Goal: Information Seeking & Learning: Understand process/instructions

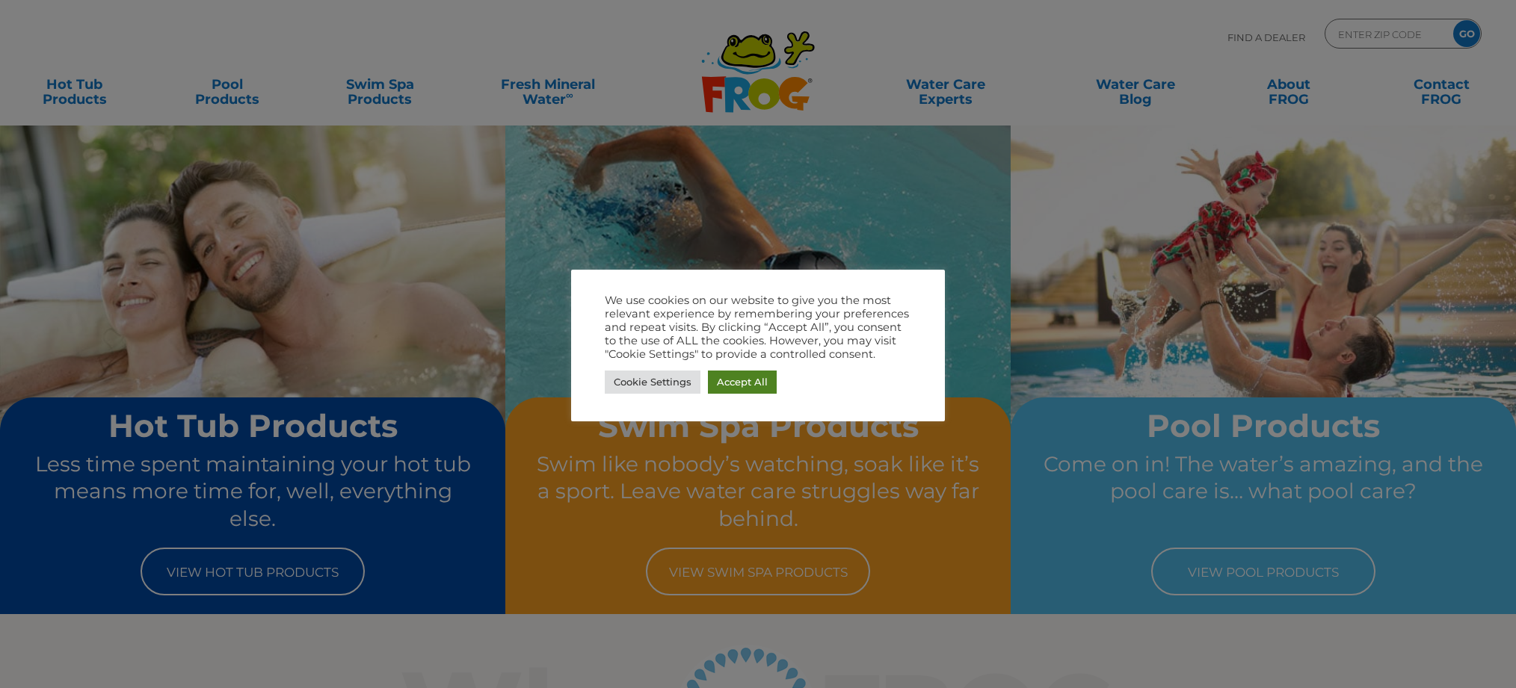
click at [730, 381] on link "Accept All" at bounding box center [742, 382] width 69 height 23
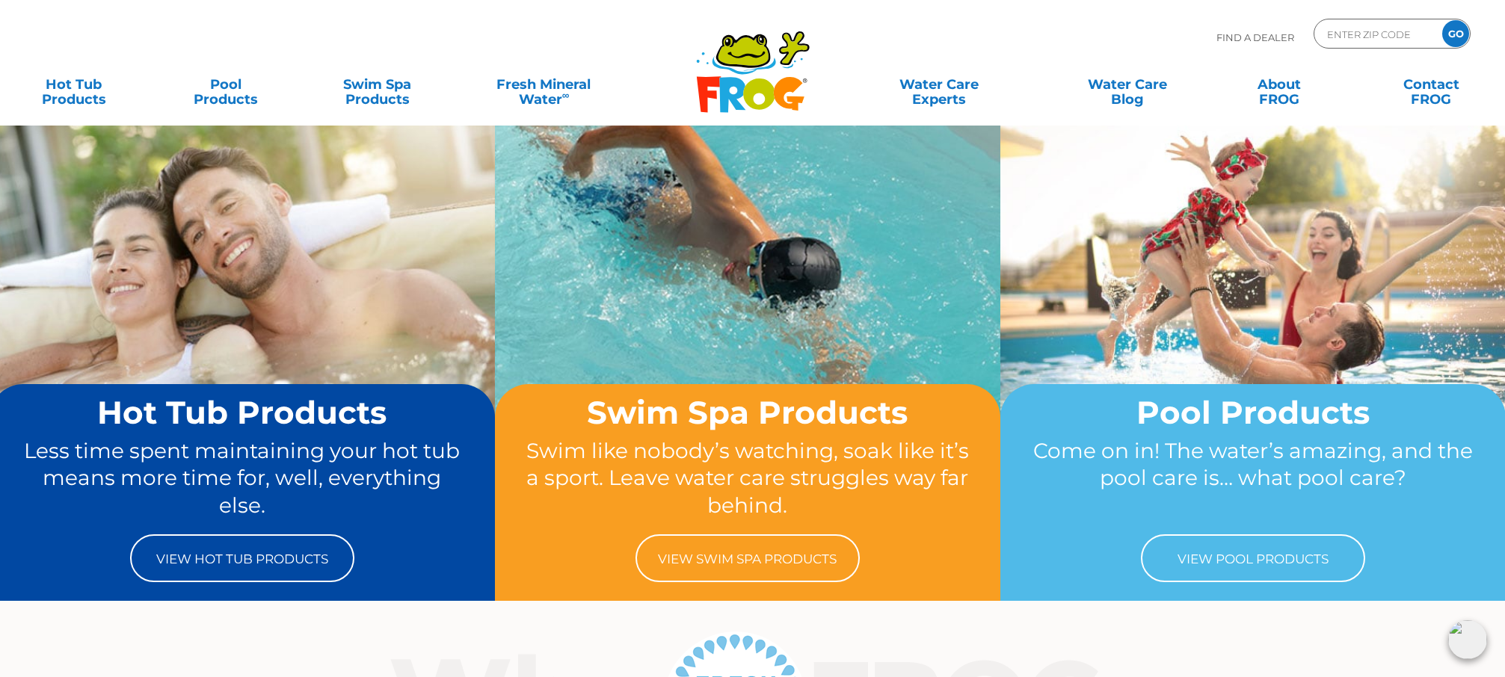
scroll to position [17, 5]
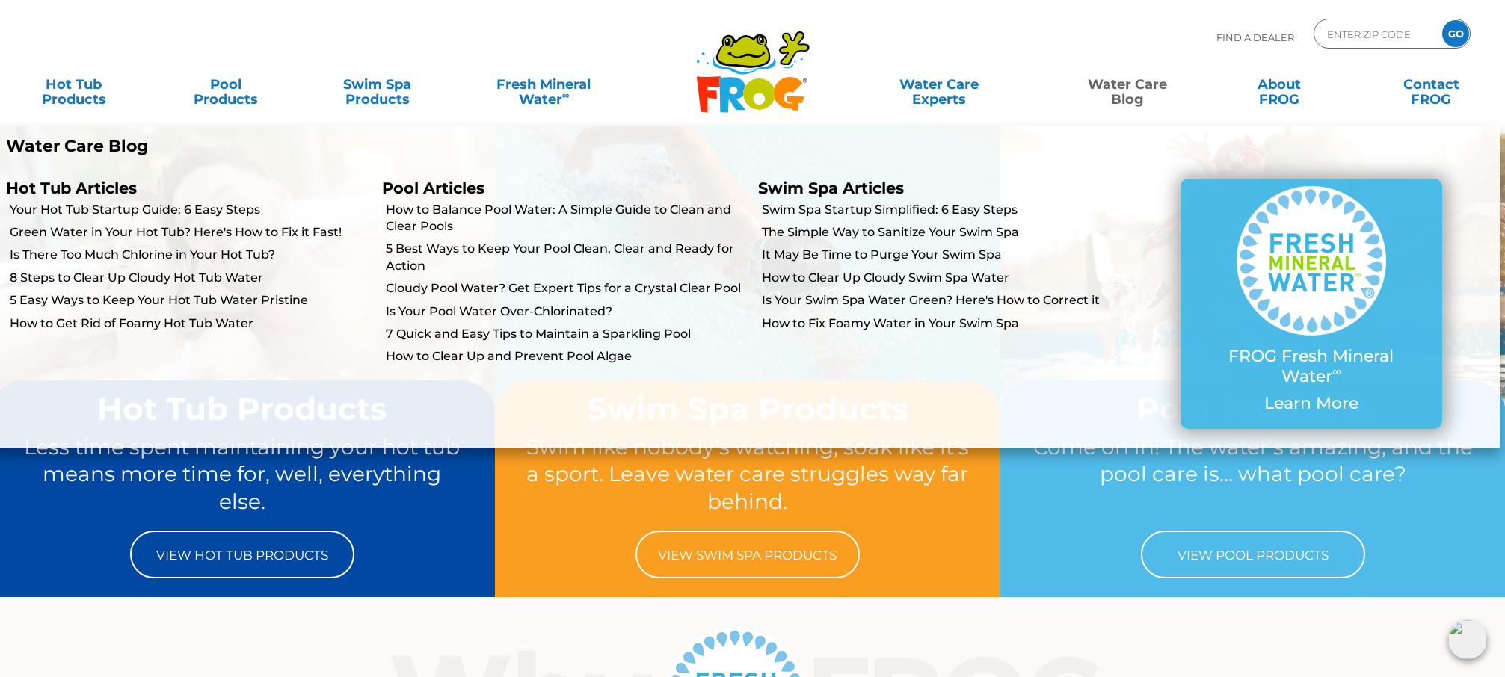
click at [1126, 89] on link "Water Care Blog" at bounding box center [1127, 85] width 118 height 30
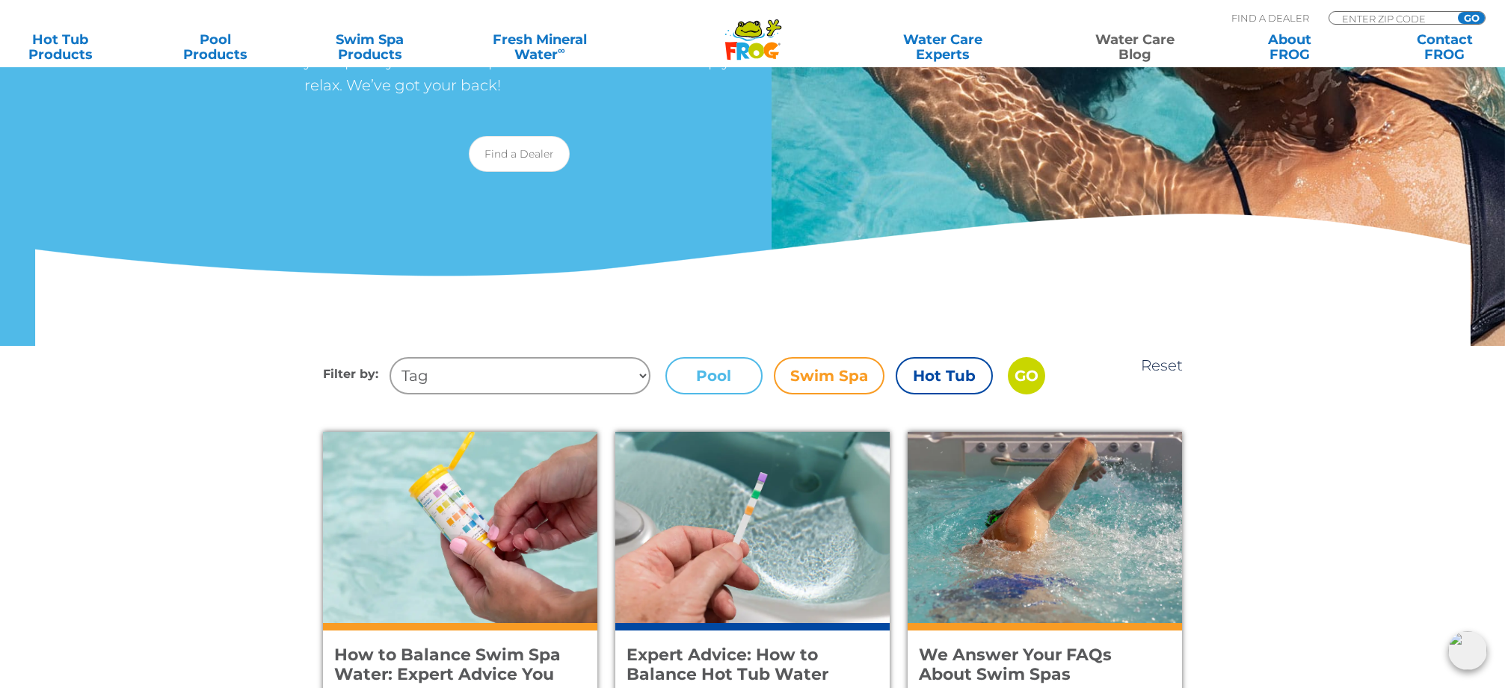
scroll to position [235, 0]
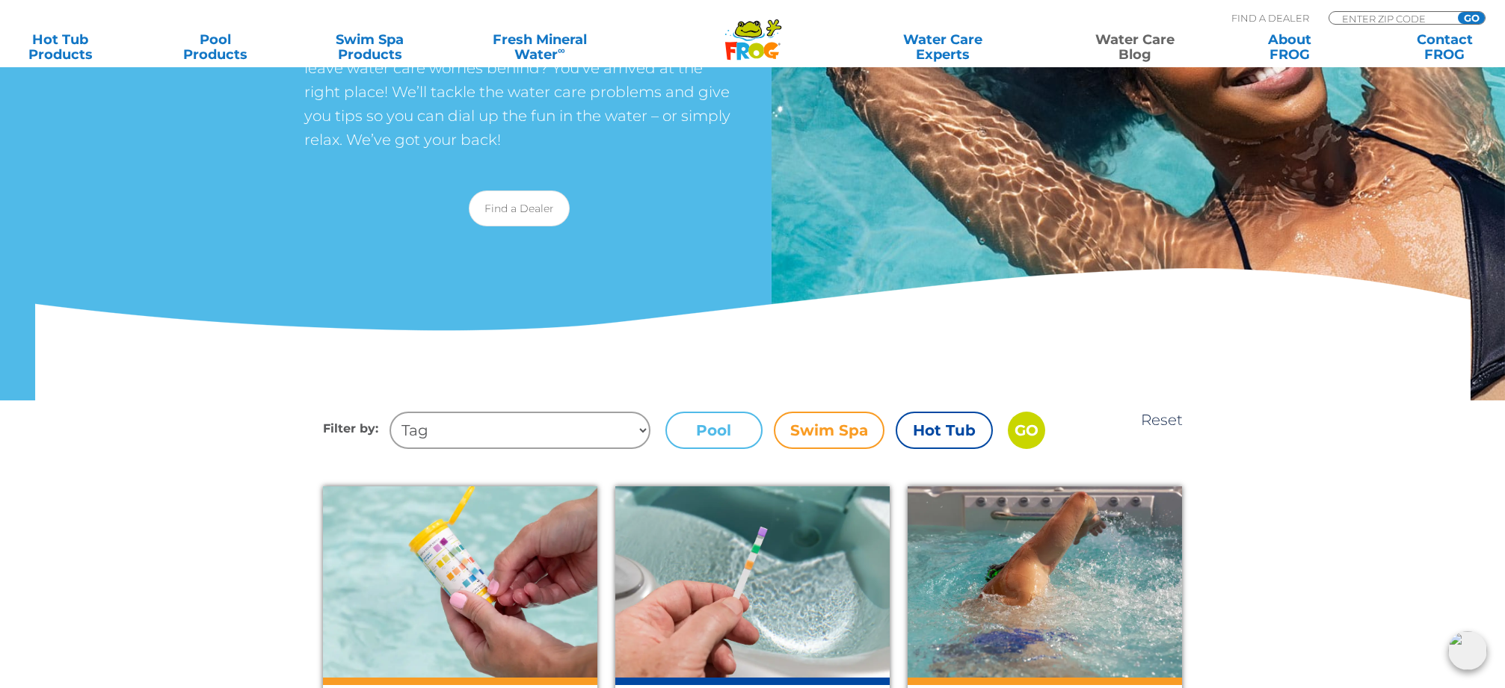
click at [623, 431] on select "Tag Algae Swim Spas Maintain Cloudy Water Hot Tub Startup Foam Easy Steps Fun F…" at bounding box center [519, 430] width 261 height 37
select select "hot-tub-startup"
click at [920, 428] on label "Hot Tub" at bounding box center [944, 430] width 97 height 37
click at [0, 0] on input "Hot Tub" at bounding box center [0, 0] width 0 height 0
click at [1023, 424] on input "GO" at bounding box center [1026, 430] width 37 height 37
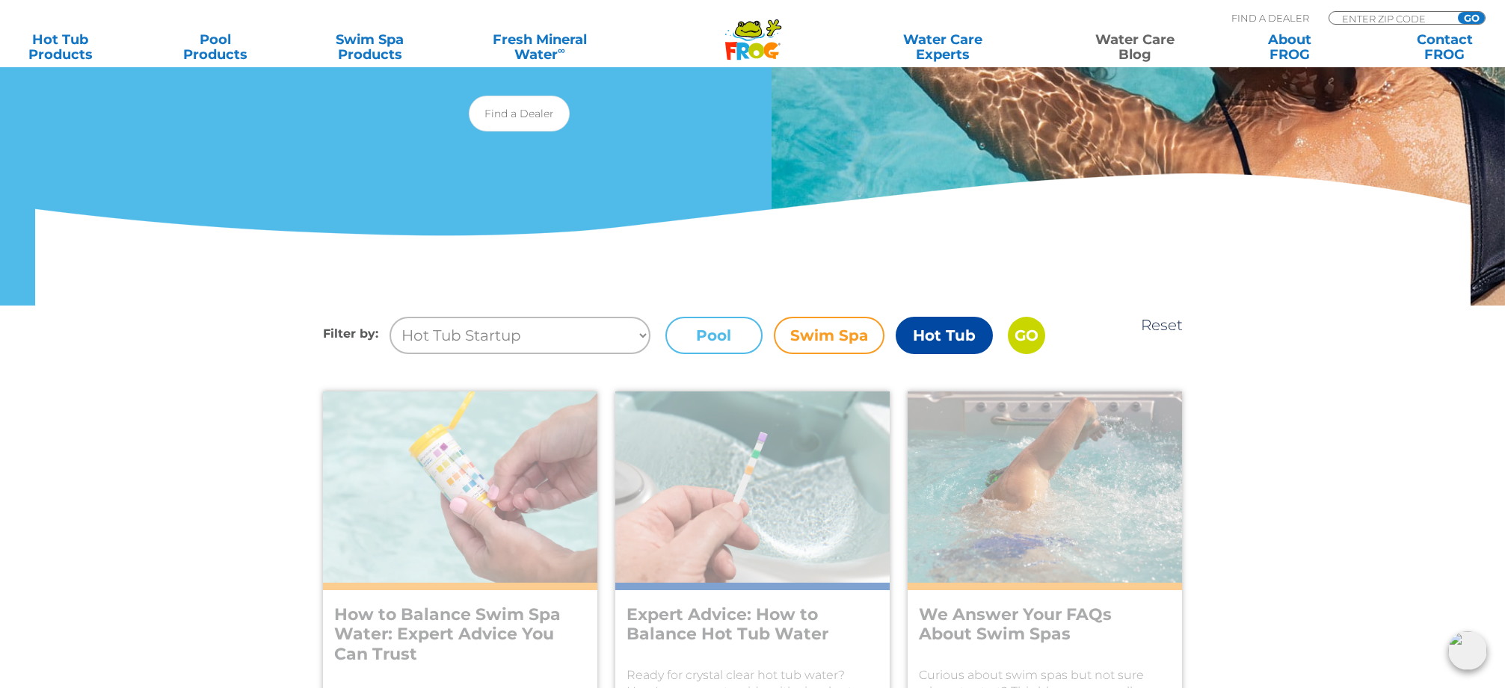
scroll to position [526, 0]
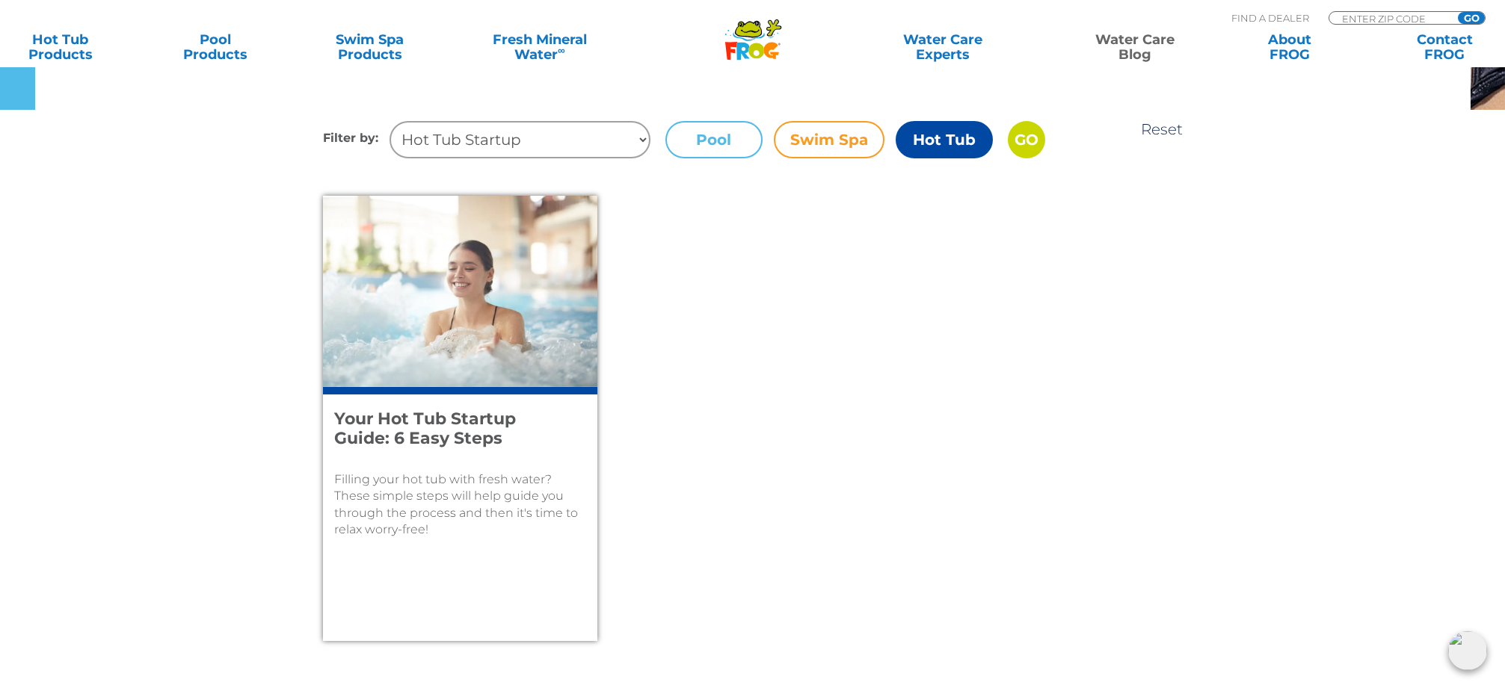
scroll to position [535, 0]
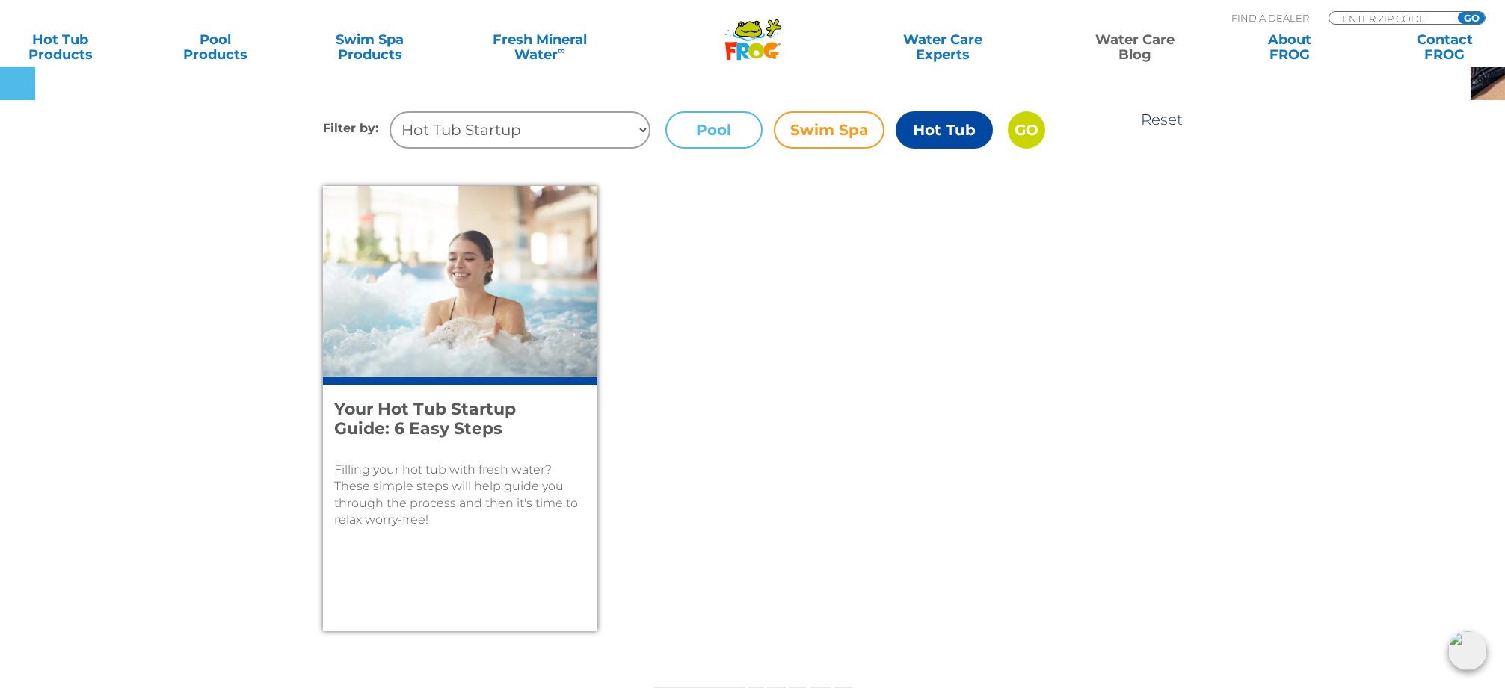
click at [503, 466] on p "Filling your hot tub with fresh water? These simple steps will help guide you t…" at bounding box center [460, 495] width 252 height 67
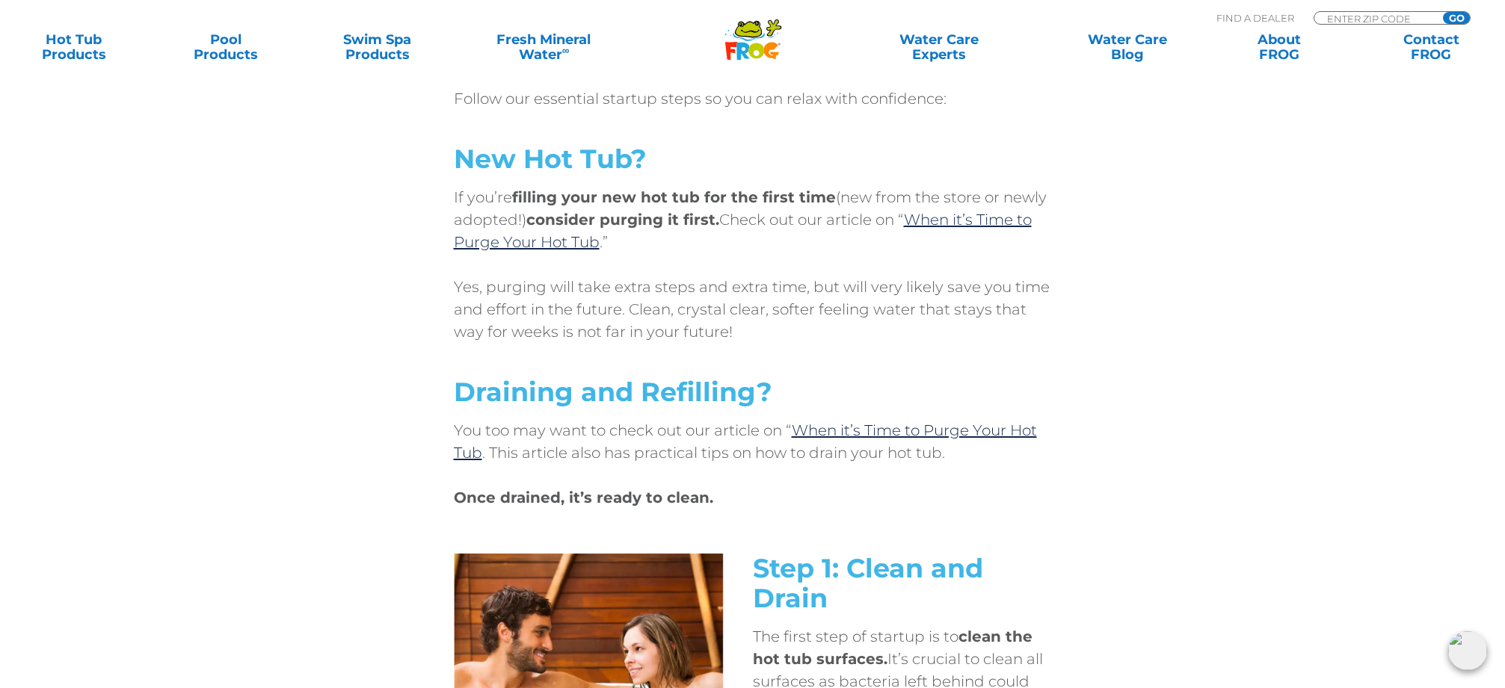
scroll to position [726, 0]
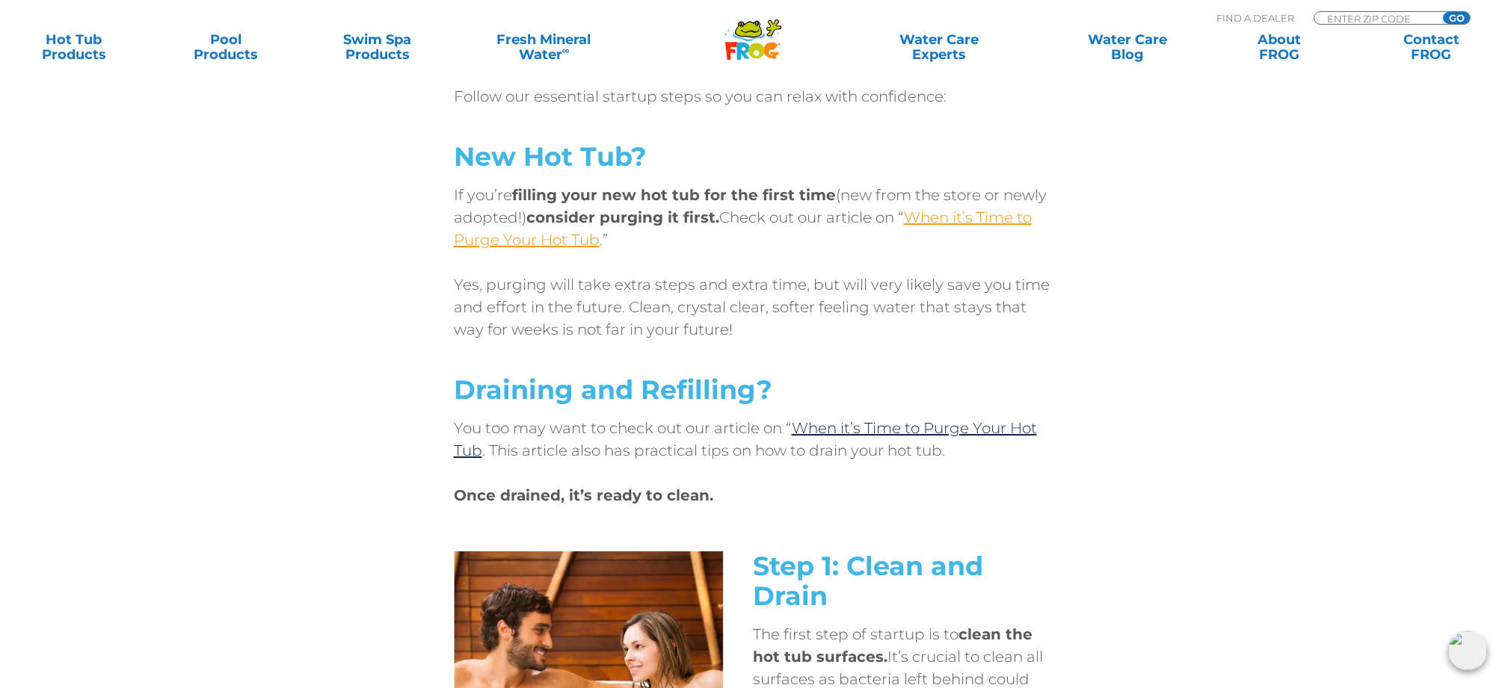
click at [969, 222] on link "When it’s Time to Purge Your Hot Tub" at bounding box center [743, 229] width 578 height 40
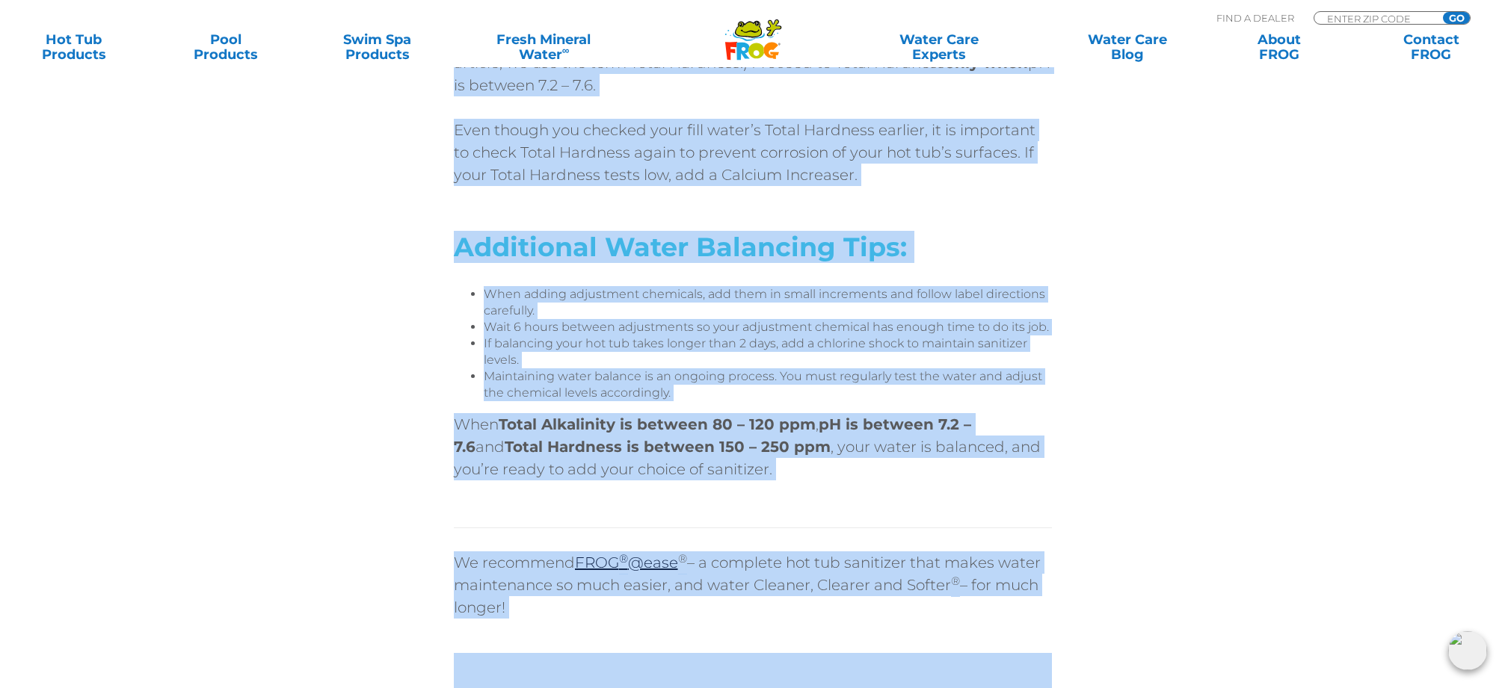
scroll to position [4602, 0]
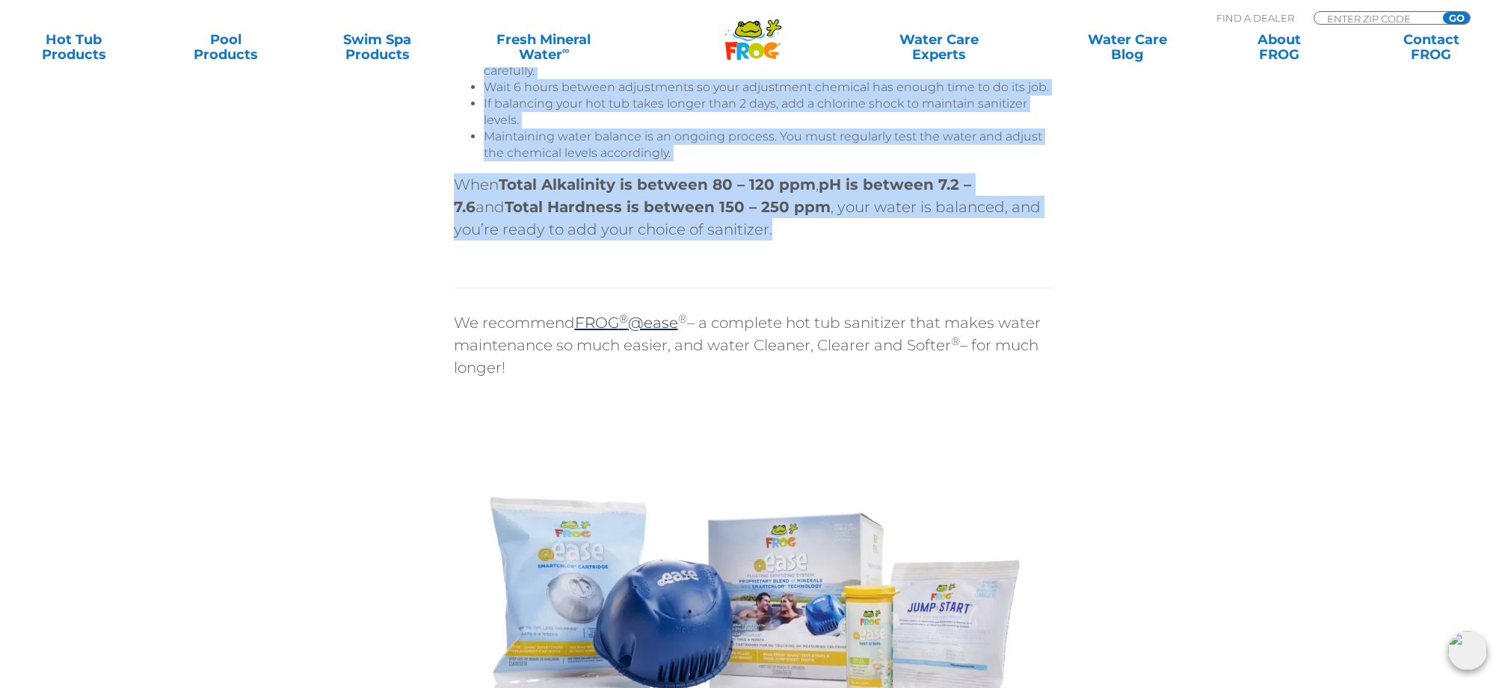
drag, startPoint x: 454, startPoint y: 117, endPoint x: 931, endPoint y: 279, distance: 503.8
copy div "Ideal Water Balance Levels Total Alkalinity 80 – 120 ppm Starting with Total Al…"
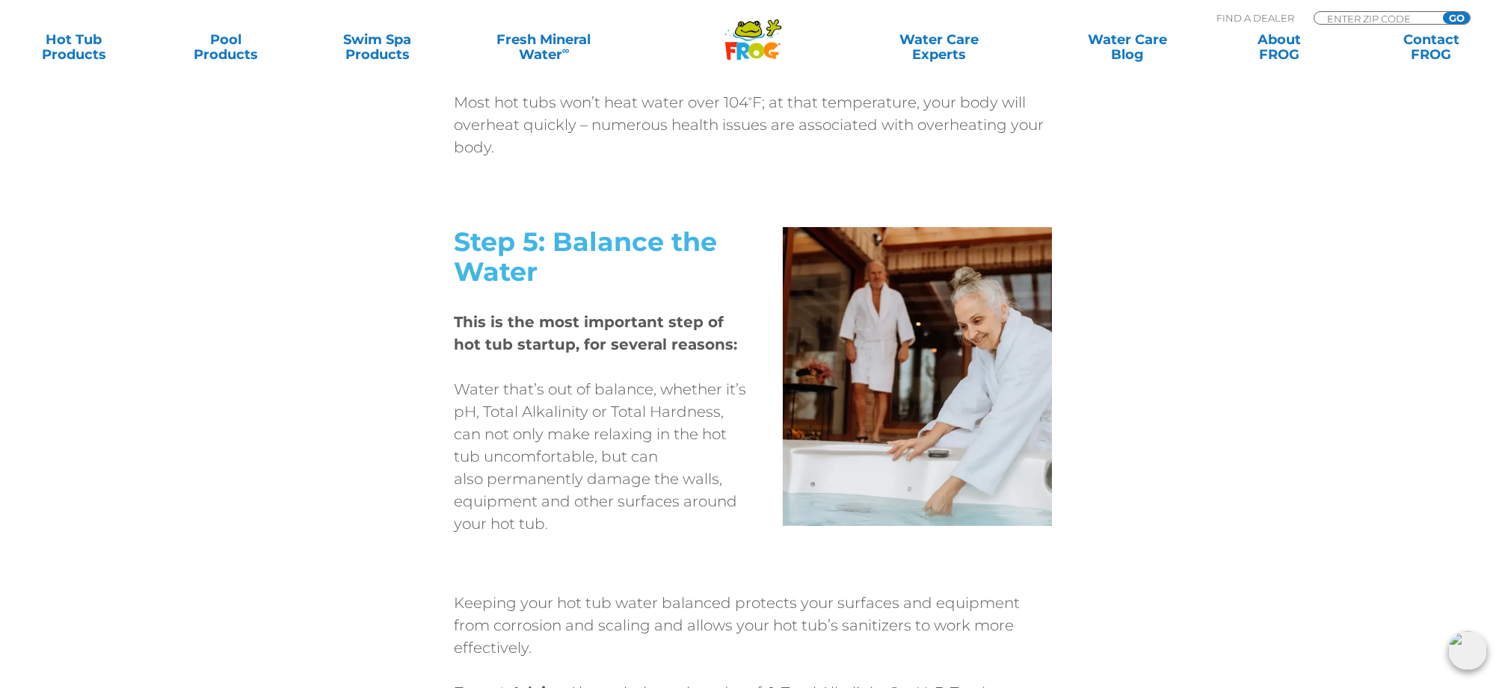
scroll to position [3023, 0]
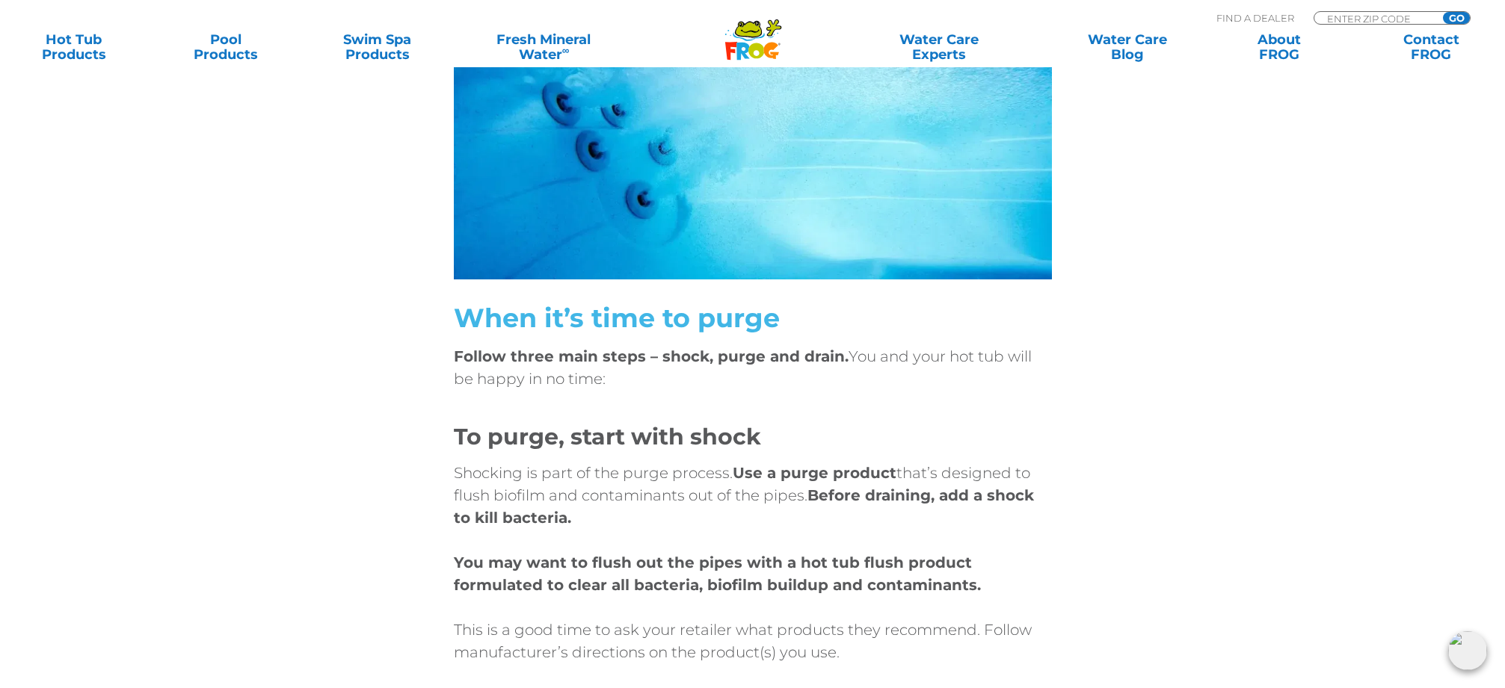
scroll to position [4089, 0]
